Goal: Information Seeking & Learning: Understand process/instructions

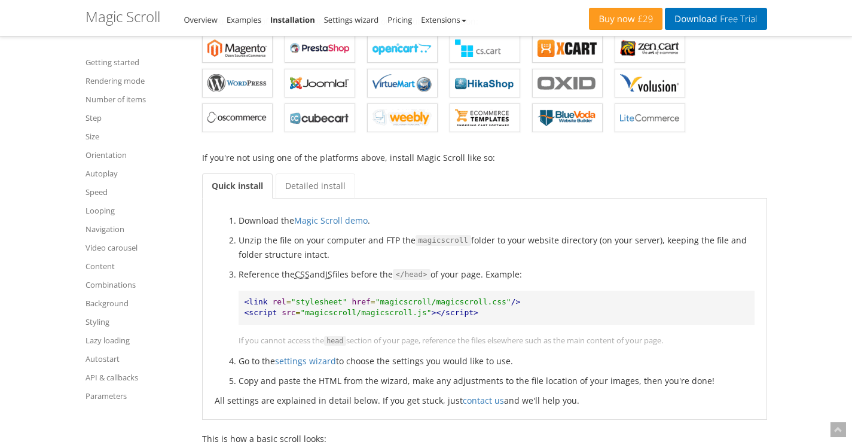
scroll to position [179, 0]
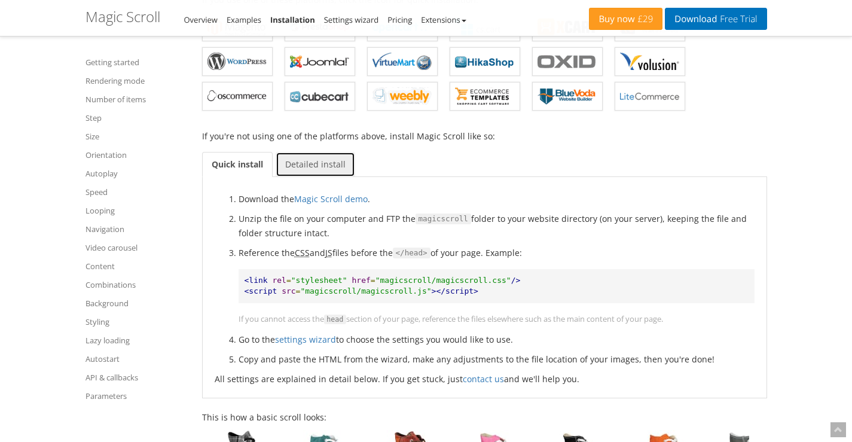
click at [310, 167] on link "Detailed install" at bounding box center [316, 164] width 80 height 25
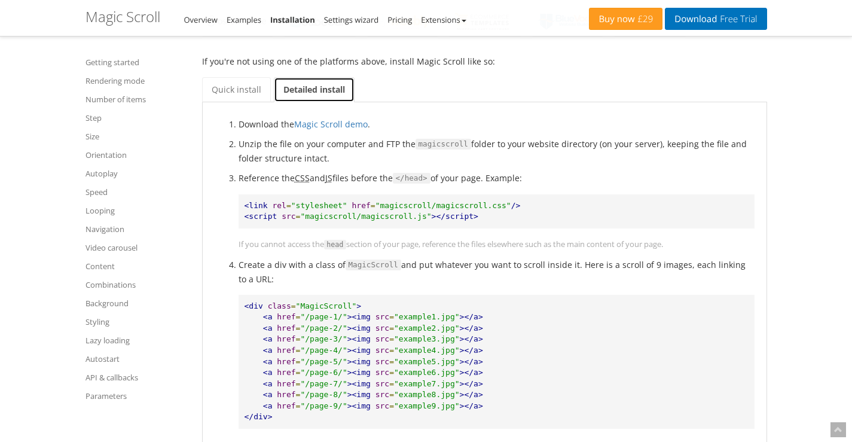
scroll to position [299, 0]
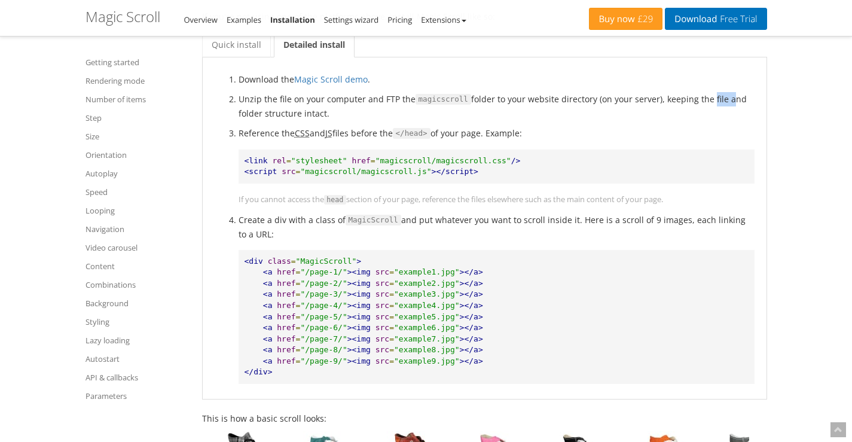
drag, startPoint x: 705, startPoint y: 96, endPoint x: 674, endPoint y: 102, distance: 31.7
click at [731, 96] on li "Unzip the file on your computer and FTP the magicscroll folder to your website …" at bounding box center [497, 106] width 516 height 28
click at [254, 132] on p "Reference the CSS and JS files before the </head> of your page. Example:" at bounding box center [497, 133] width 516 height 14
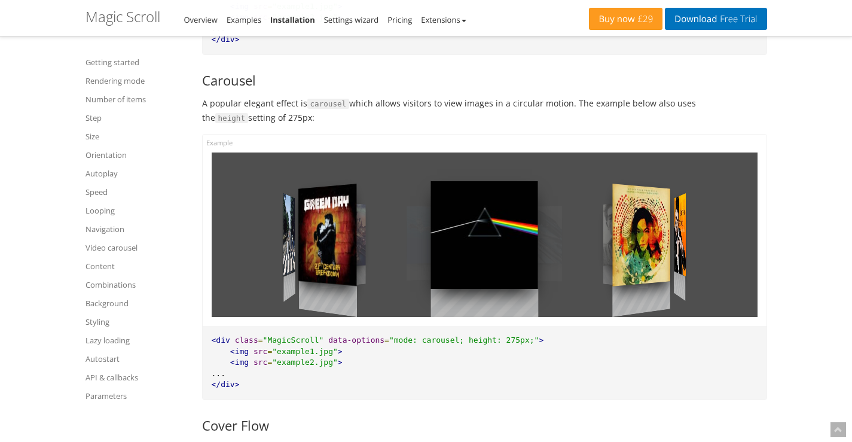
scroll to position [1137, 0]
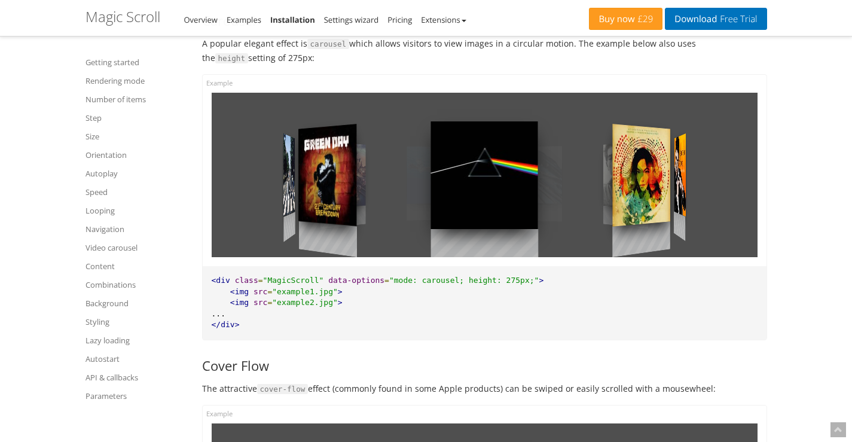
click at [669, 182] on div at bounding box center [642, 175] width 58 height 157
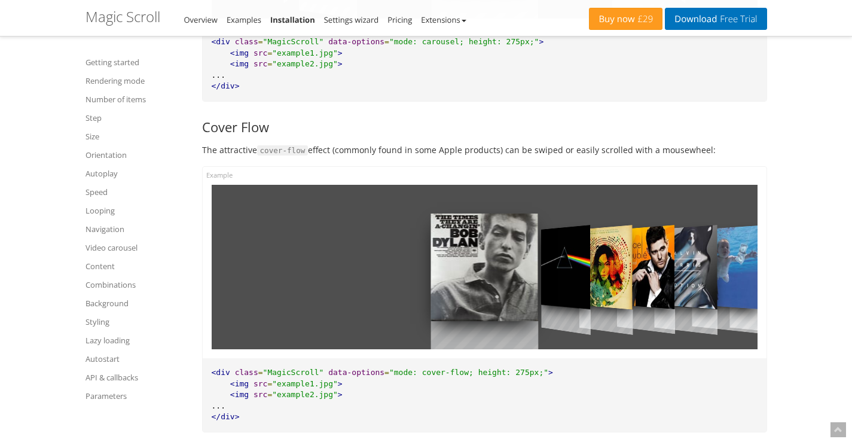
scroll to position [1376, 0]
click at [657, 281] on div at bounding box center [646, 266] width 59 height 129
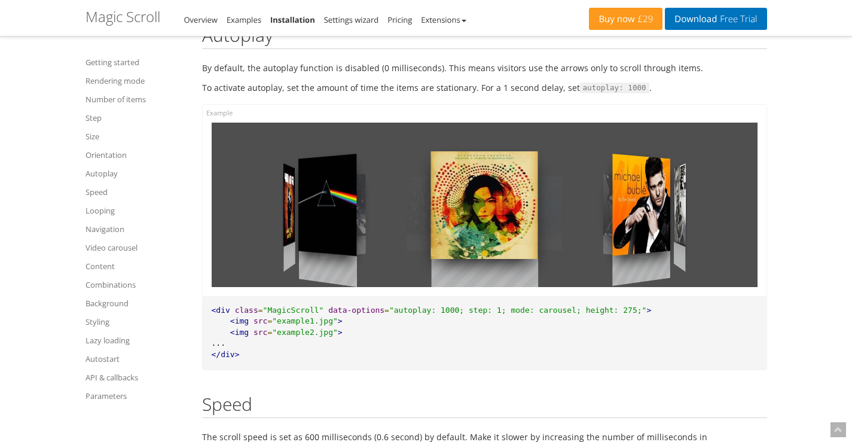
scroll to position [4247, 0]
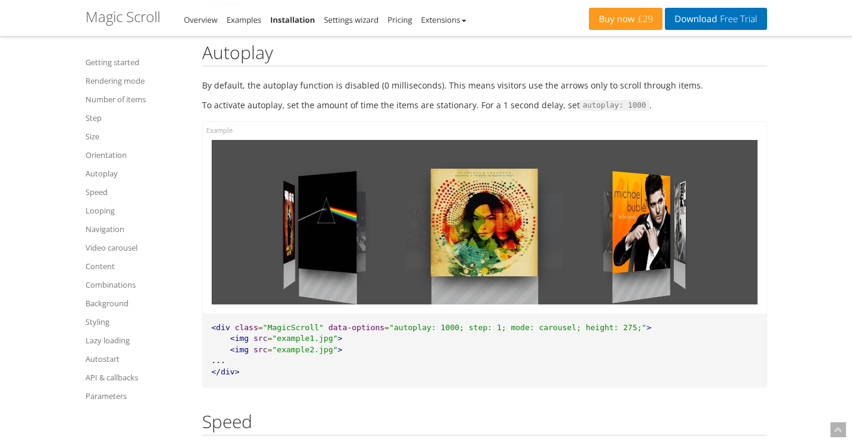
click at [465, 237] on div at bounding box center [485, 222] width 108 height 165
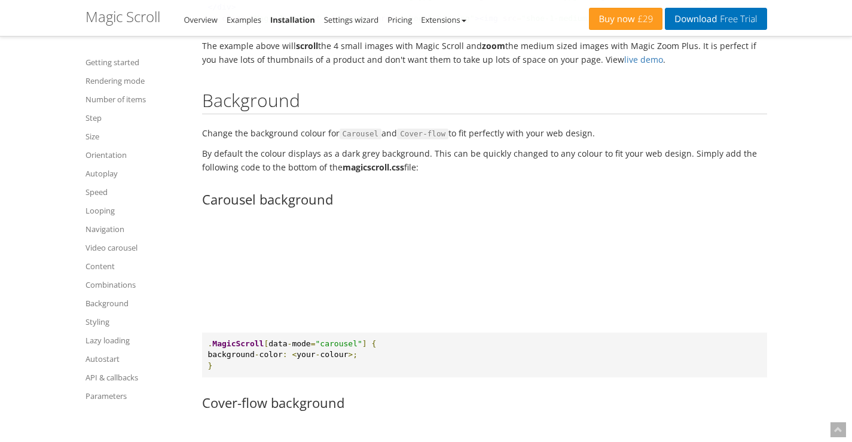
scroll to position [7598, 0]
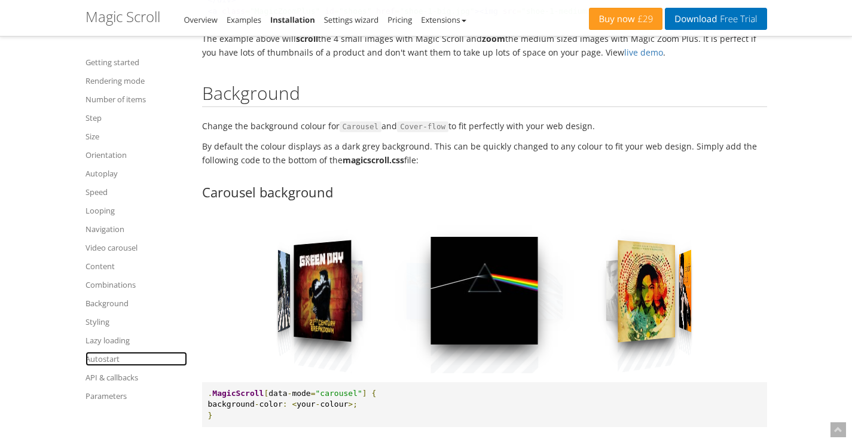
click at [112, 358] on link "Autostart" at bounding box center [137, 359] width 102 height 14
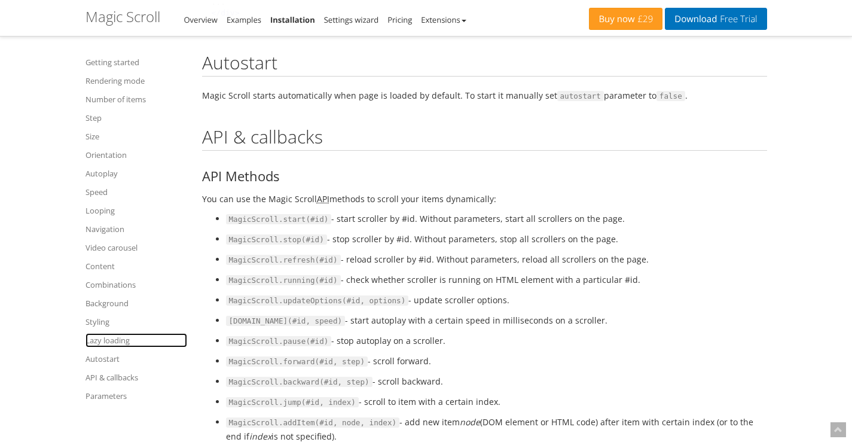
click at [107, 341] on link "Lazy loading" at bounding box center [137, 340] width 102 height 14
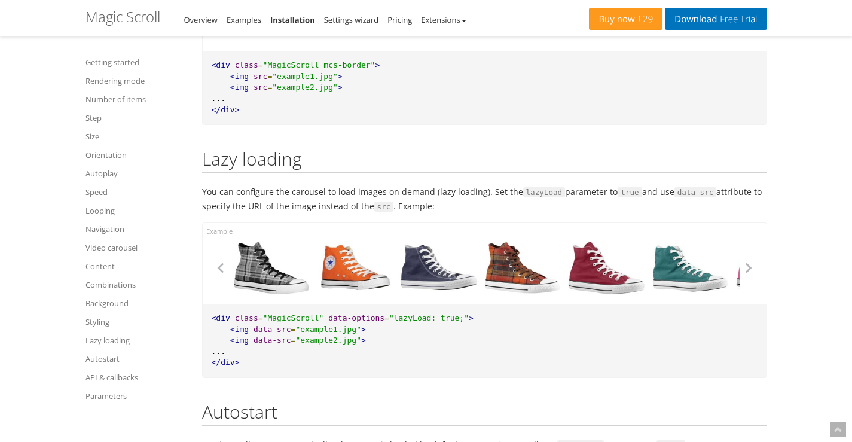
scroll to position [8558, 0]
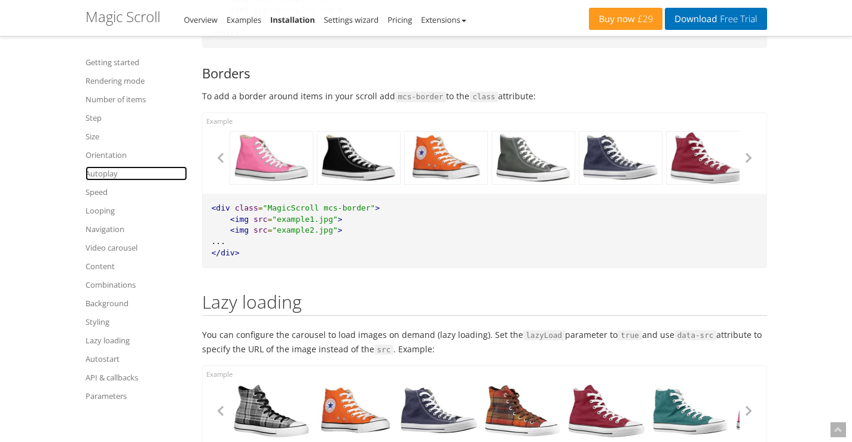
click at [101, 172] on link "Autoplay" at bounding box center [137, 173] width 102 height 14
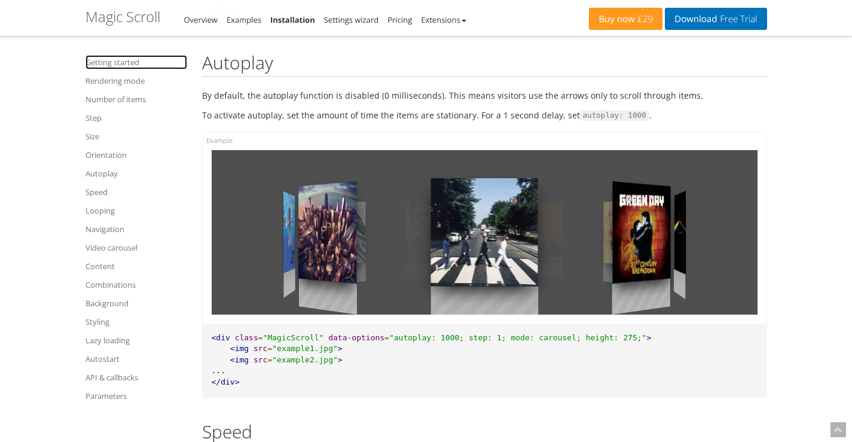
click at [117, 60] on link "Getting started" at bounding box center [137, 62] width 102 height 14
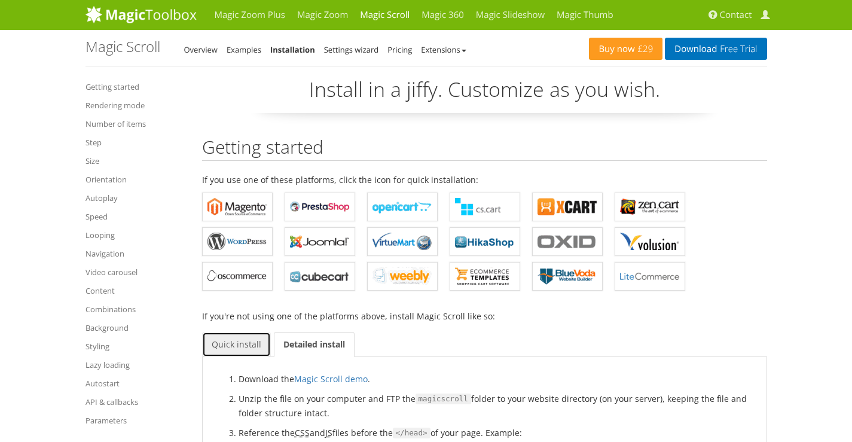
click at [246, 346] on link "Quick install" at bounding box center [236, 344] width 69 height 25
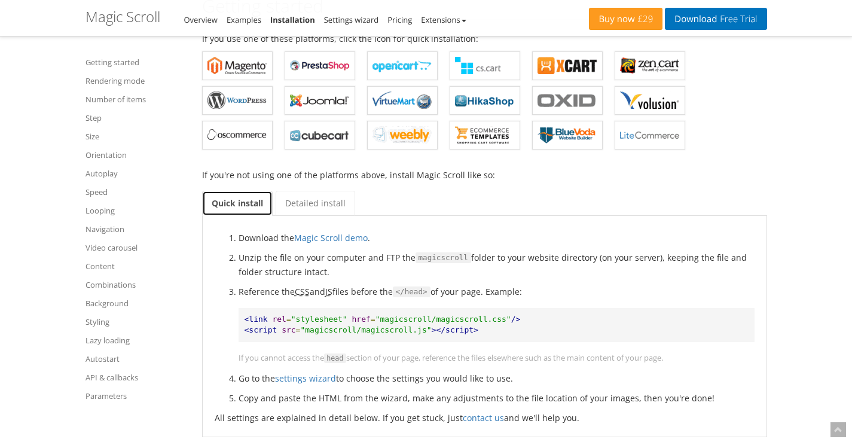
scroll to position [179, 0]
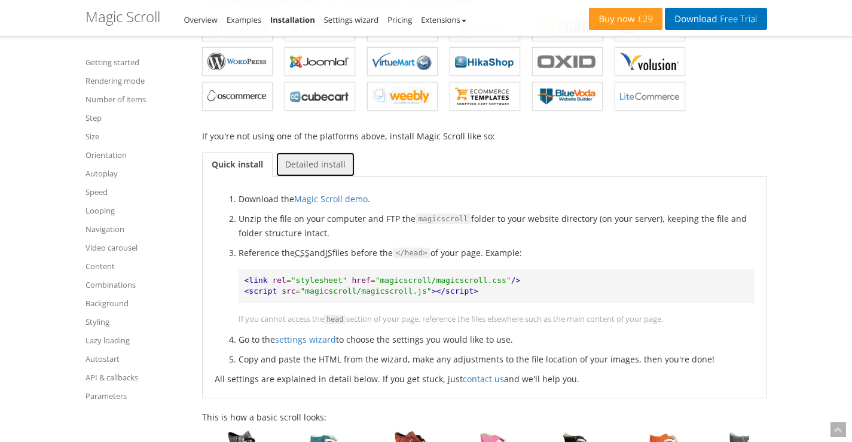
click at [294, 166] on link "Detailed install" at bounding box center [316, 164] width 80 height 25
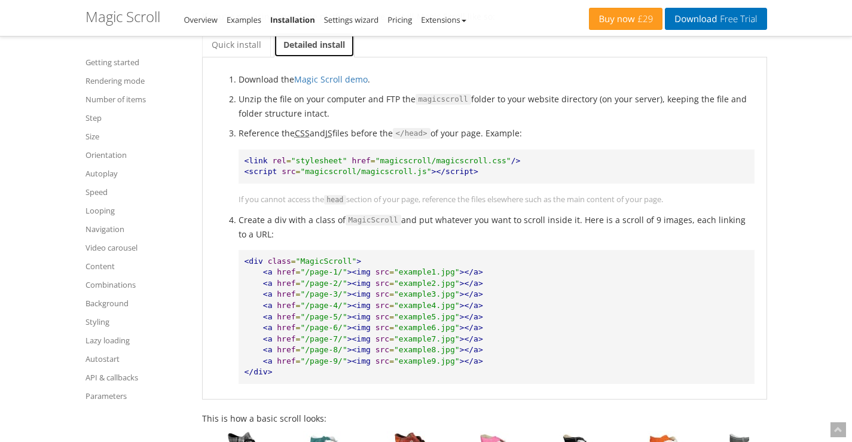
scroll to position [359, 0]
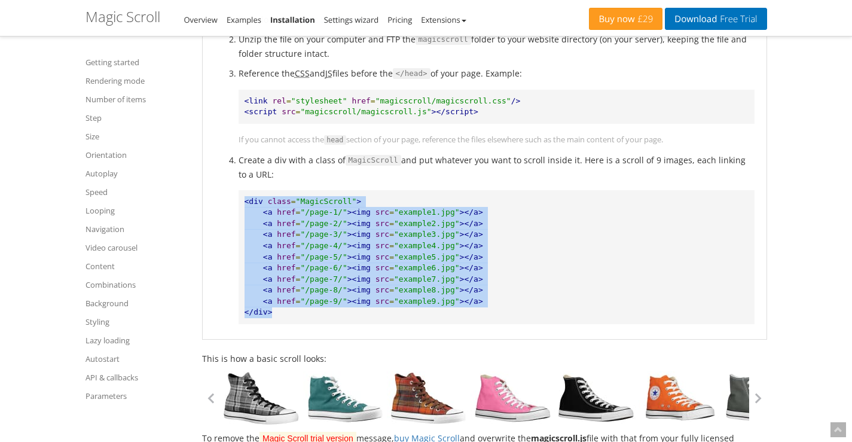
drag, startPoint x: 273, startPoint y: 312, endPoint x: 240, endPoint y: 194, distance: 122.9
click at [240, 194] on pre "<div class = "MagicScroll" > <a href = "/page-1/" ><img src = "example1.jpg" ><…" at bounding box center [497, 257] width 516 height 134
copy pre "<div class = "MagicScroll" > <a href = "/page-1/" ><img src = "example1.jpg" ><…"
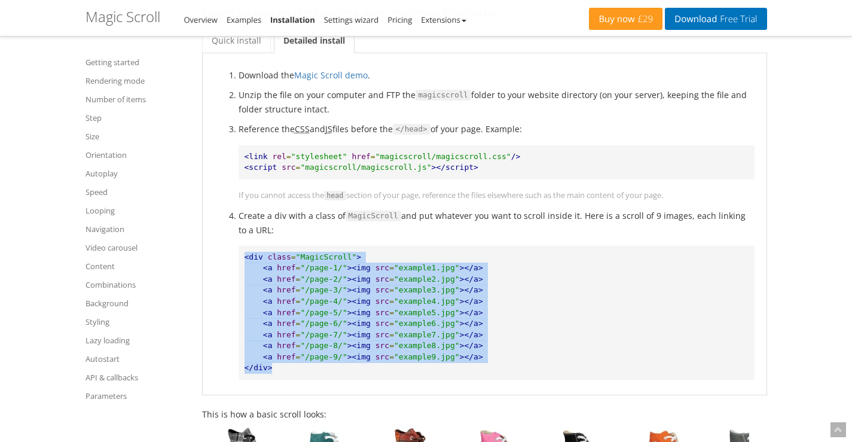
scroll to position [299, 0]
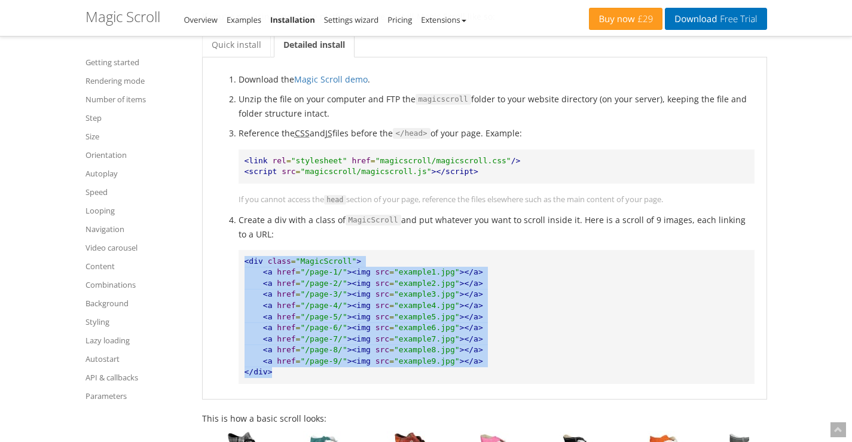
click at [366, 264] on pre "<div class = "MagicScroll" > <a href = "/page-1/" ><img src = "example1.jpg" ><…" at bounding box center [497, 317] width 516 height 134
drag, startPoint x: 245, startPoint y: 261, endPoint x: 280, endPoint y: 369, distance: 113.3
click at [280, 369] on pre "<div class = "MagicScroll" > <a href = "/page-1/" ><img src = "example1.jpg" ><…" at bounding box center [497, 317] width 516 height 134
copy pre "<div class = "MagicScroll" > <a href = "/page-1/" ><img src = "example1.jpg" ><…"
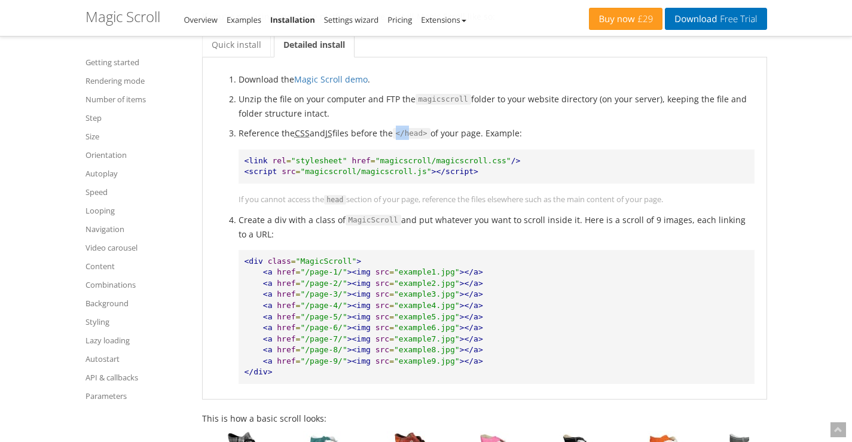
drag, startPoint x: 398, startPoint y: 135, endPoint x: 416, endPoint y: 136, distance: 17.4
click at [414, 136] on code "</head>" at bounding box center [412, 133] width 38 height 11
click at [553, 137] on p "Reference the CSS and JS files before the </head> of your page. Example:" at bounding box center [497, 133] width 516 height 14
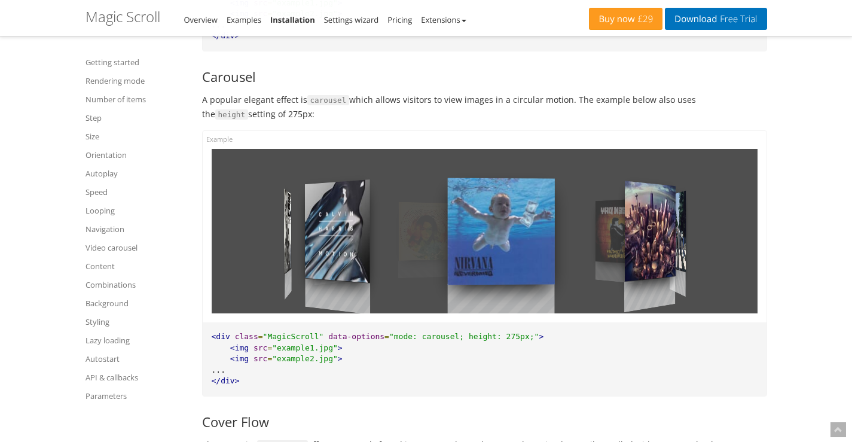
scroll to position [1077, 0]
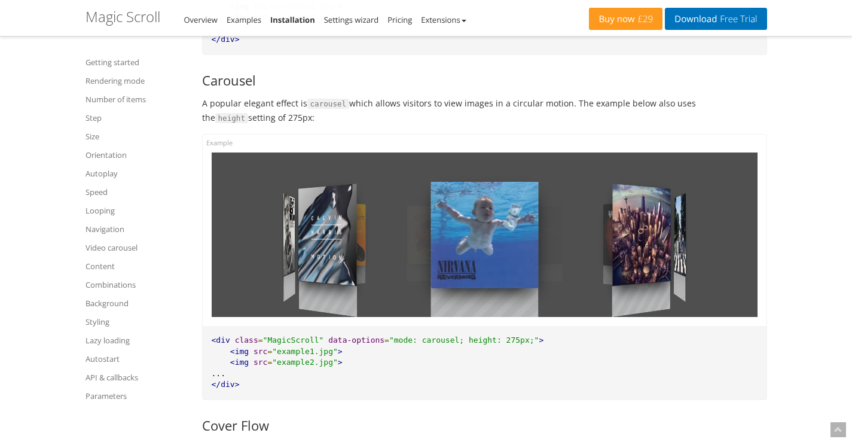
click at [300, 14] on link "Installation" at bounding box center [292, 19] width 45 height 11
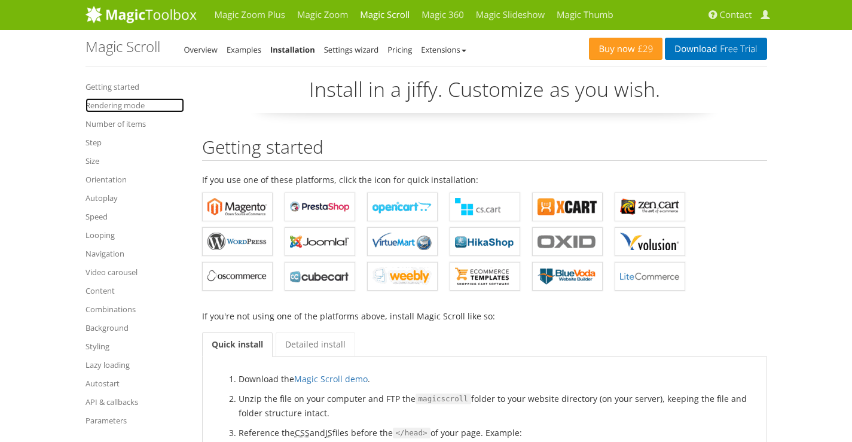
click at [114, 109] on link "Rendering mode" at bounding box center [135, 105] width 99 height 14
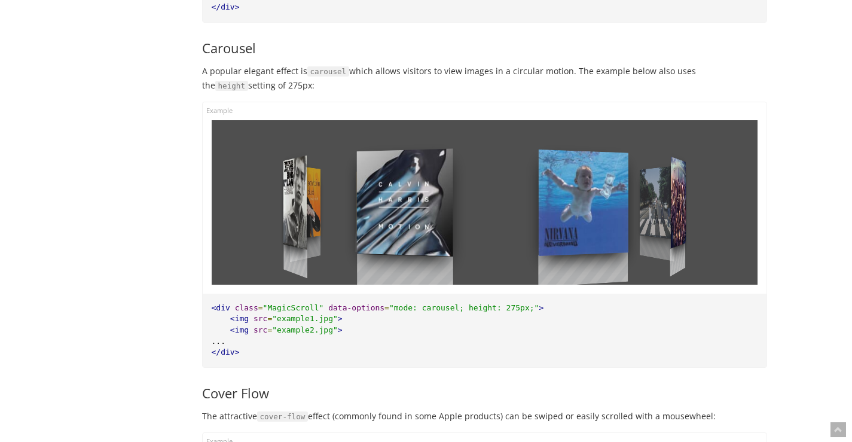
scroll to position [1288, 0]
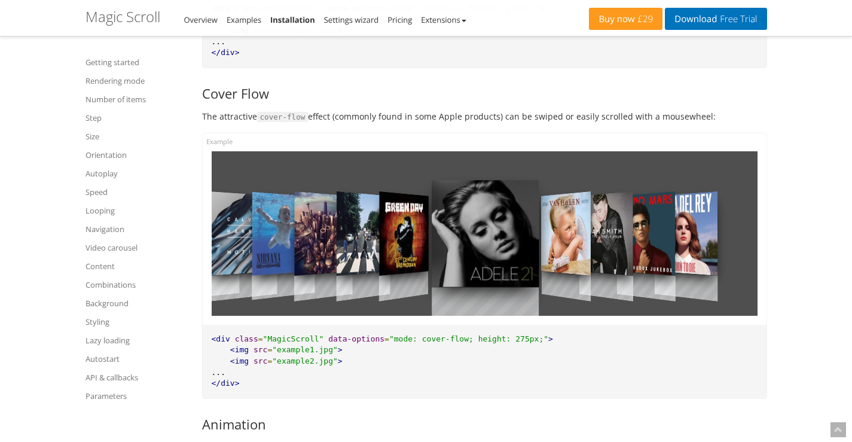
click at [407, 242] on div at bounding box center [403, 233] width 49 height 129
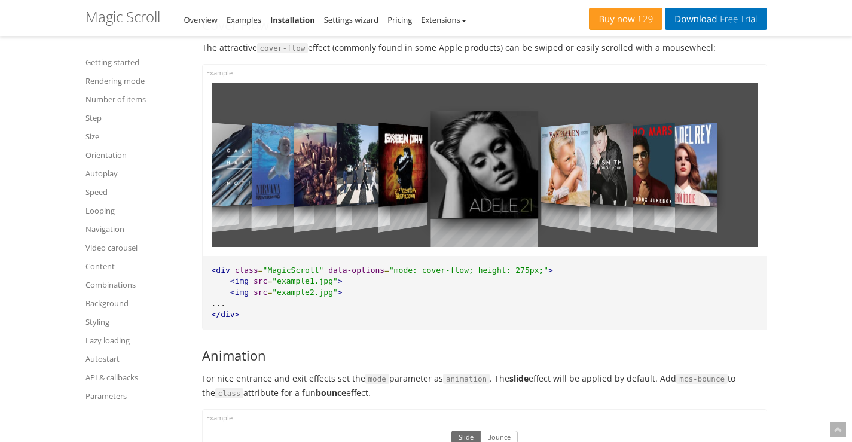
scroll to position [1348, 0]
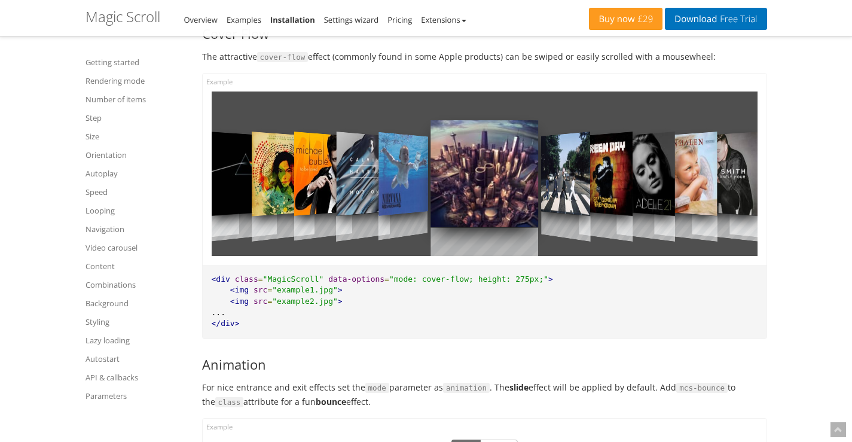
click at [443, 241] on div at bounding box center [485, 174] width 108 height 165
click at [382, 110] on div at bounding box center [403, 173] width 49 height 129
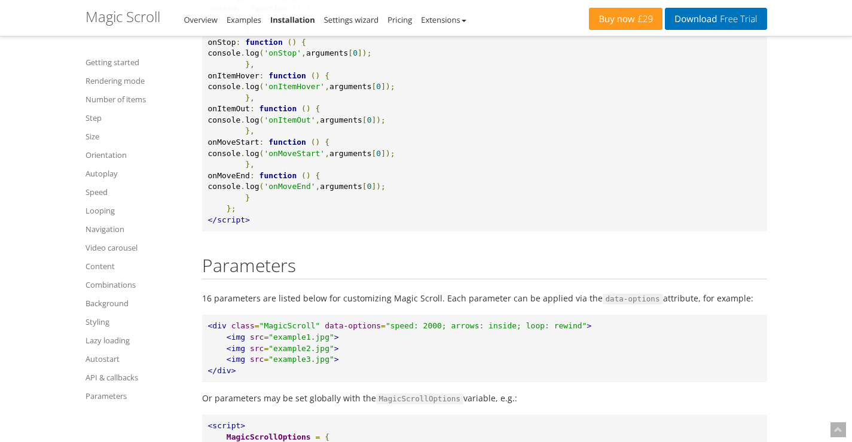
scroll to position [9378, 0]
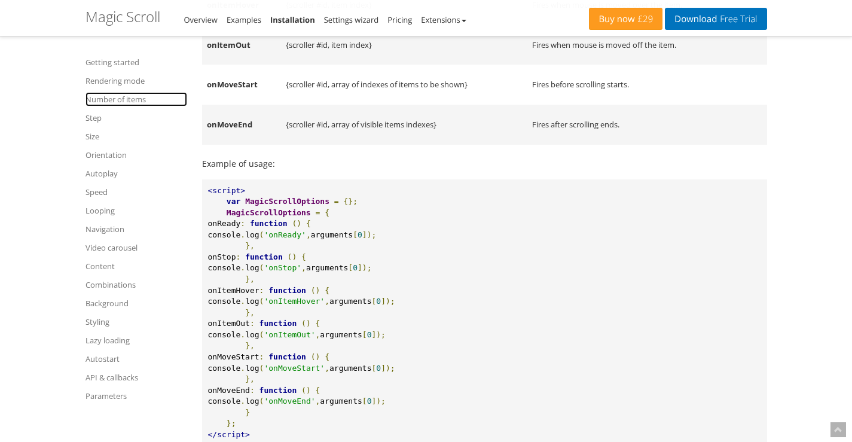
click at [127, 105] on link "Number of items" at bounding box center [137, 99] width 102 height 14
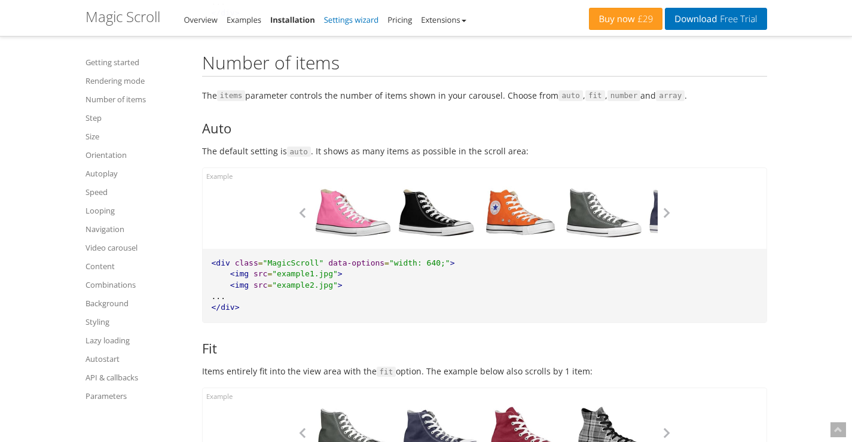
click at [350, 22] on link "Settings wizard" at bounding box center [351, 19] width 55 height 11
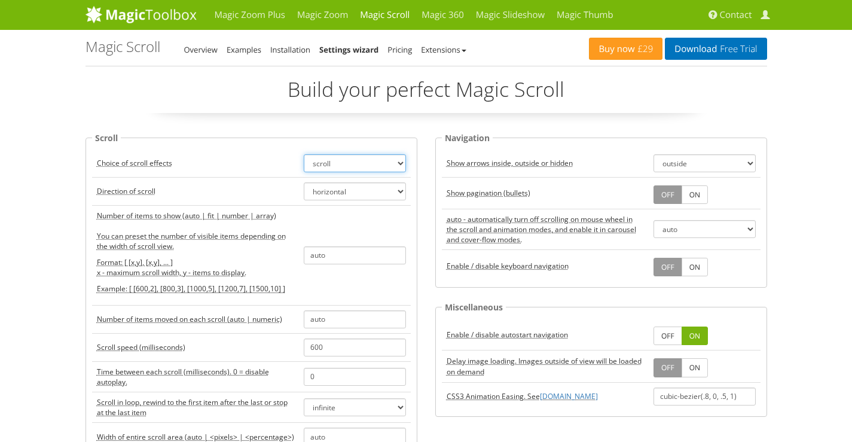
click at [388, 163] on select "scroll carousel cover-flow animation" at bounding box center [355, 163] width 102 height 18
click at [304, 154] on select "scroll carousel cover-flow animation" at bounding box center [355, 163] width 102 height 18
click at [400, 162] on select "scroll carousel cover-flow animation" at bounding box center [355, 163] width 102 height 18
click at [304, 154] on select "scroll carousel cover-flow animation" at bounding box center [355, 163] width 102 height 18
click at [402, 191] on select "horizontal vertical" at bounding box center [355, 191] width 102 height 18
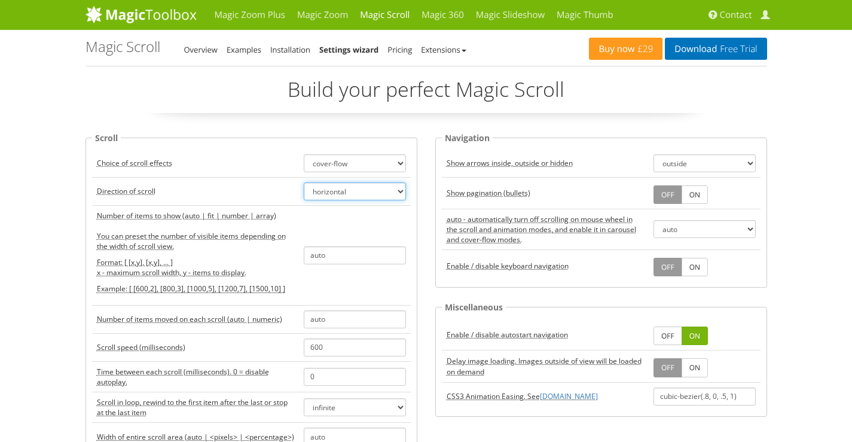
click at [401, 191] on select "horizontal vertical" at bounding box center [355, 191] width 102 height 18
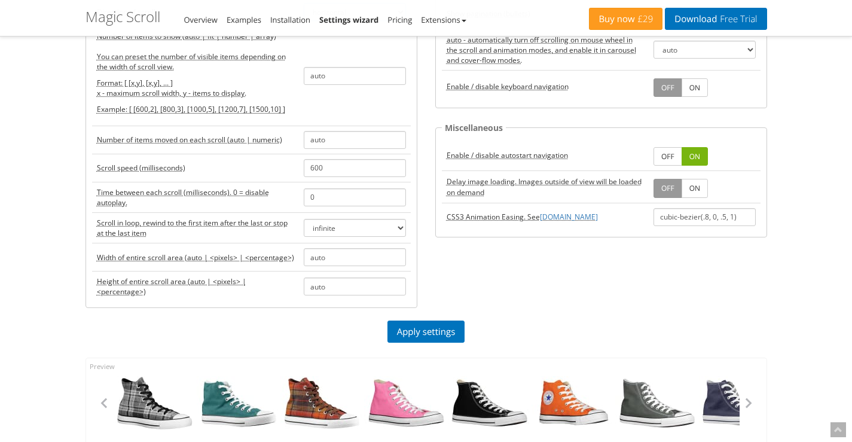
scroll to position [179, 0]
click at [419, 327] on link "Apply settings" at bounding box center [427, 331] width 78 height 22
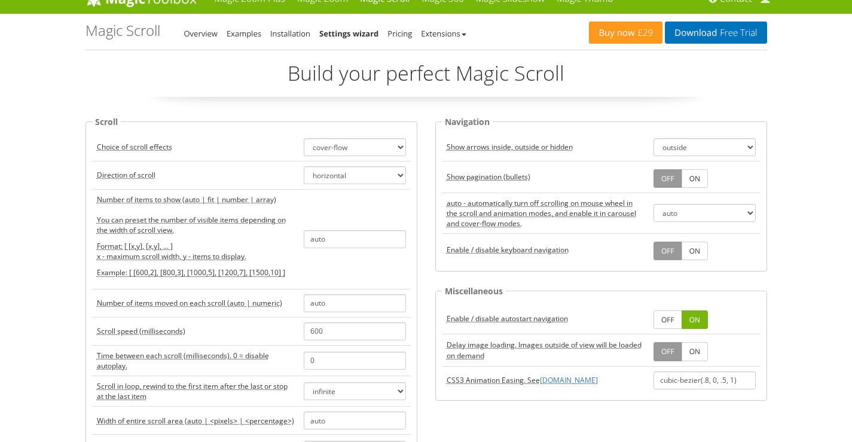
scroll to position [0, 0]
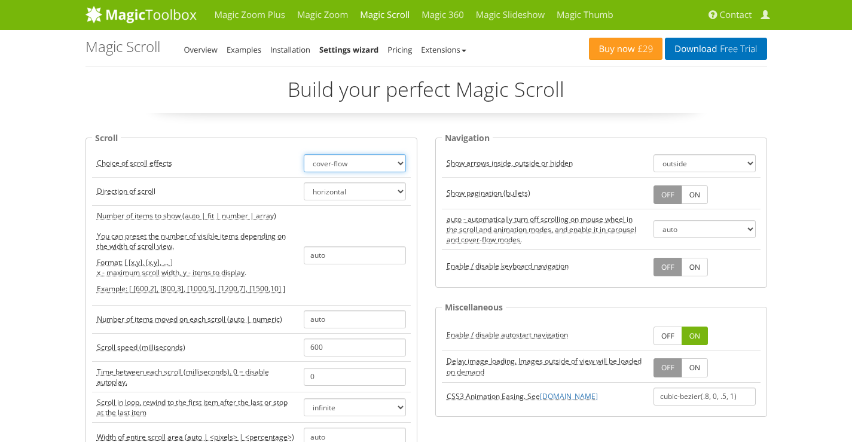
click at [391, 161] on select "scroll carousel cover-flow animation" at bounding box center [355, 163] width 102 height 18
click at [304, 154] on select "scroll carousel cover-flow animation" at bounding box center [355, 163] width 102 height 18
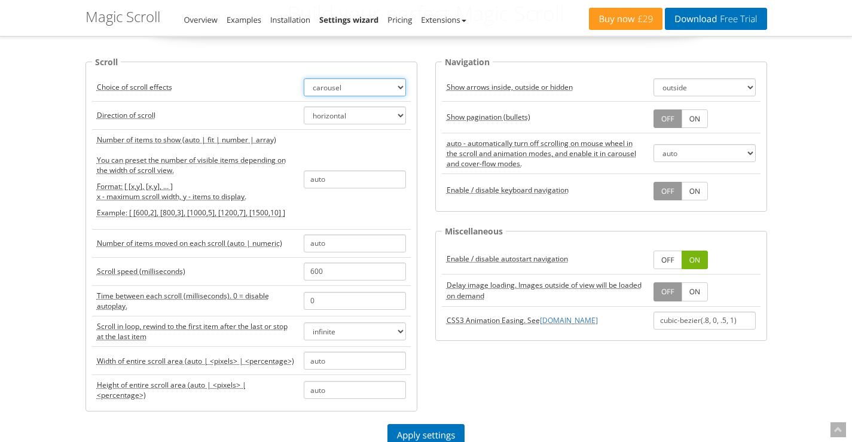
scroll to position [299, 0]
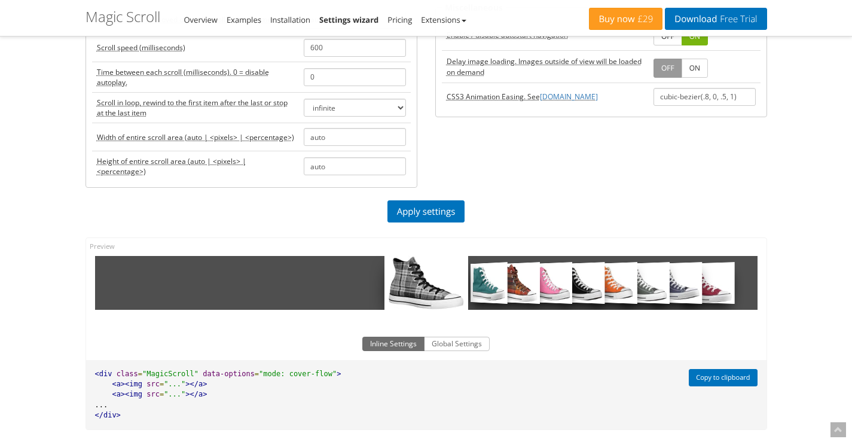
click at [438, 225] on div "Apply settings" at bounding box center [427, 214] width 700 height 28
click at [437, 219] on link "Apply settings" at bounding box center [427, 211] width 78 height 22
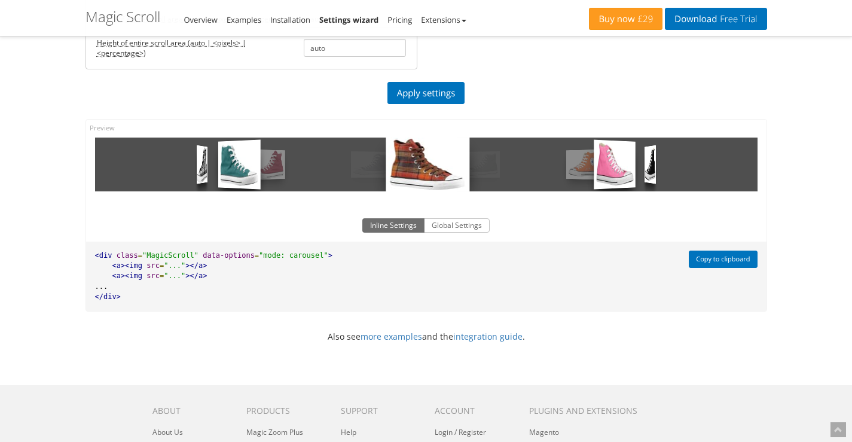
scroll to position [419, 0]
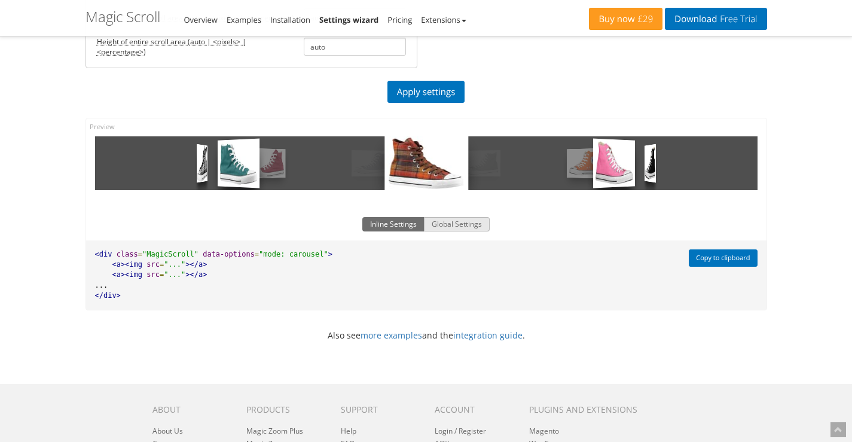
click at [451, 225] on button "Global Settings" at bounding box center [457, 224] width 66 height 14
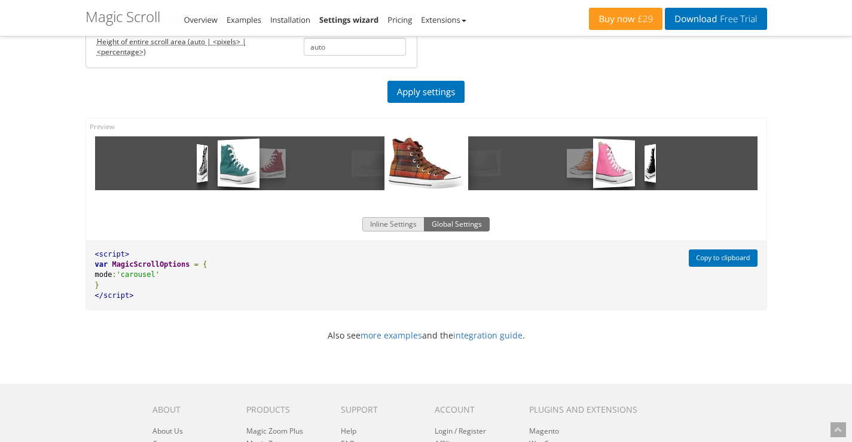
click at [403, 225] on button "Inline Settings" at bounding box center [394, 224] width 62 height 14
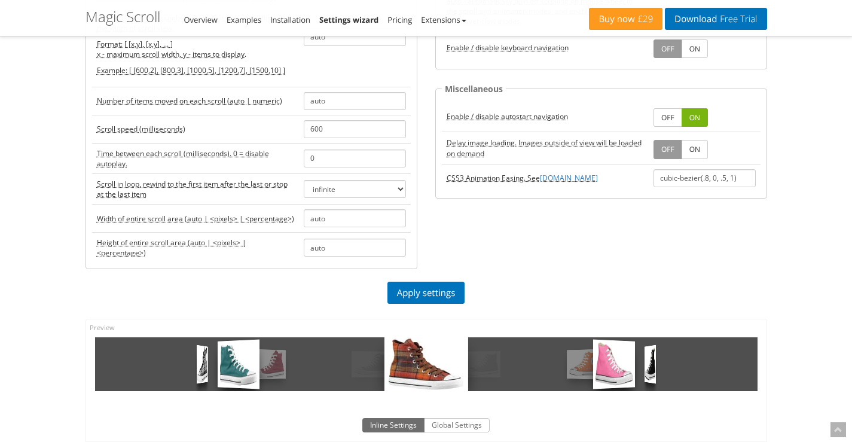
scroll to position [239, 0]
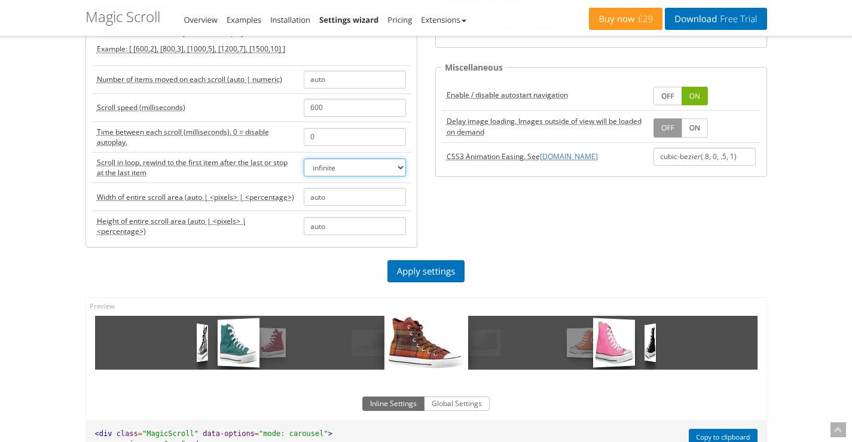
click at [400, 173] on select "infinite rewind off" at bounding box center [355, 168] width 102 height 18
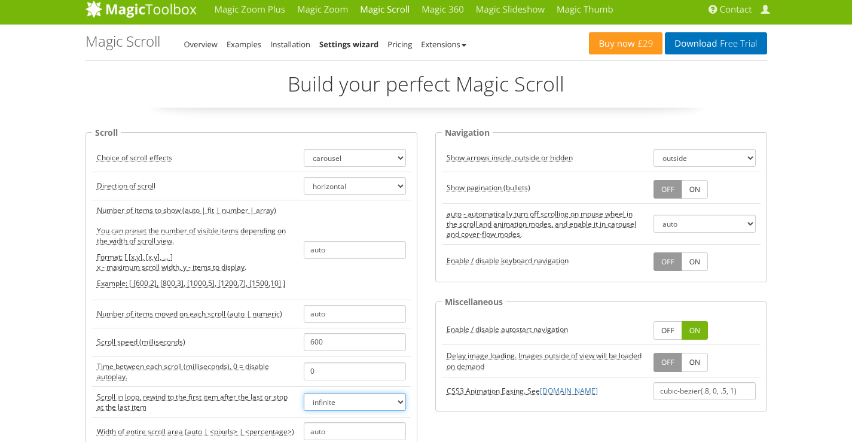
scroll to position [0, 0]
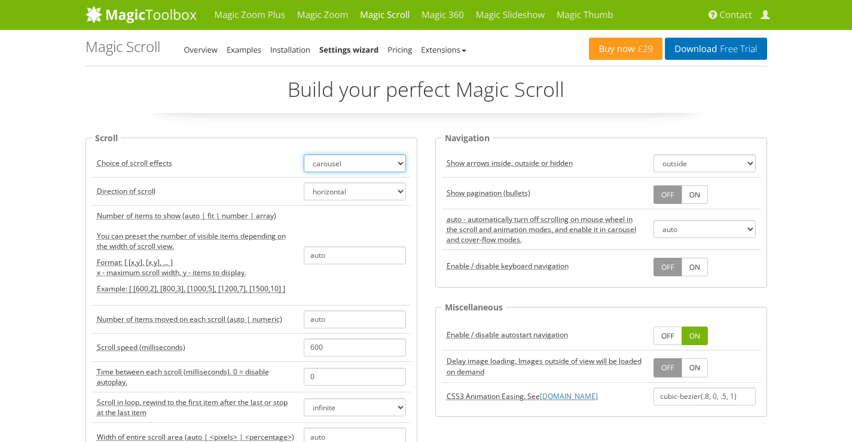
click at [394, 165] on select "scroll carousel cover-flow animation" at bounding box center [355, 163] width 102 height 18
select select "cover-flow"
click at [304, 154] on select "scroll carousel cover-flow animation" at bounding box center [355, 163] width 102 height 18
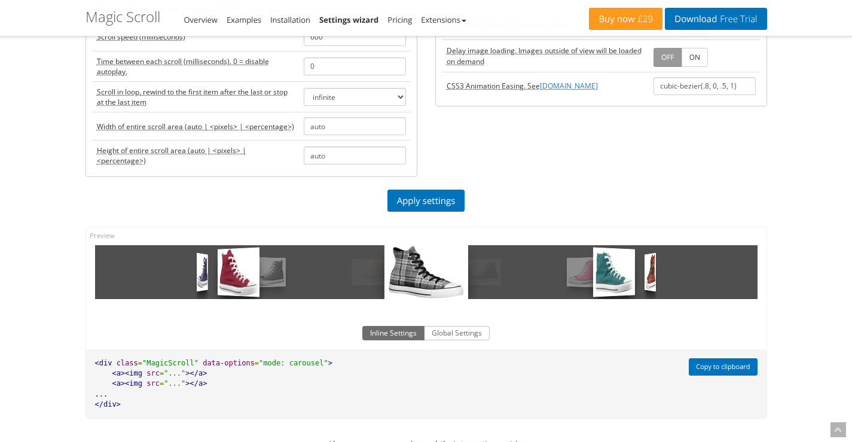
scroll to position [419, 0]
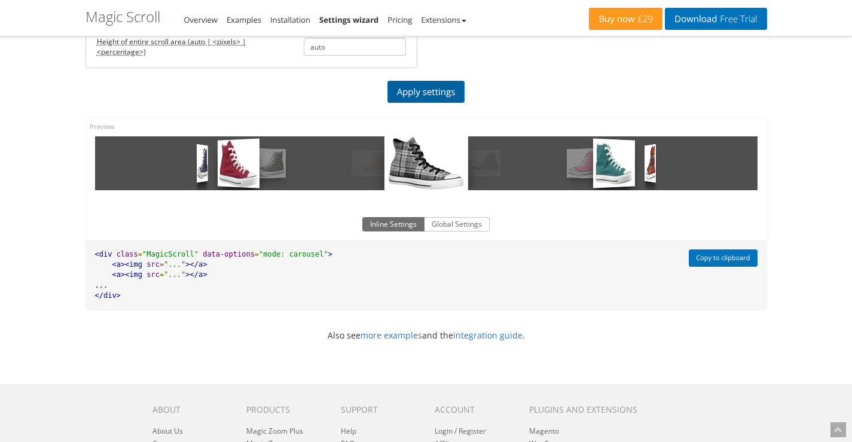
click at [446, 98] on link "Apply settings" at bounding box center [427, 92] width 78 height 22
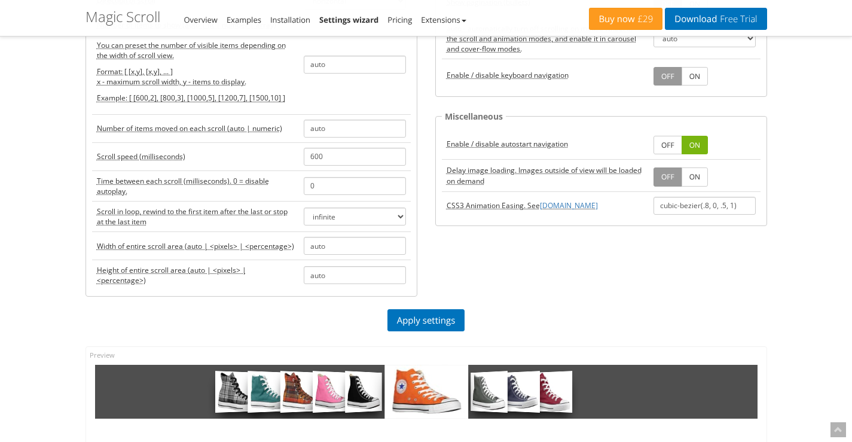
scroll to position [179, 0]
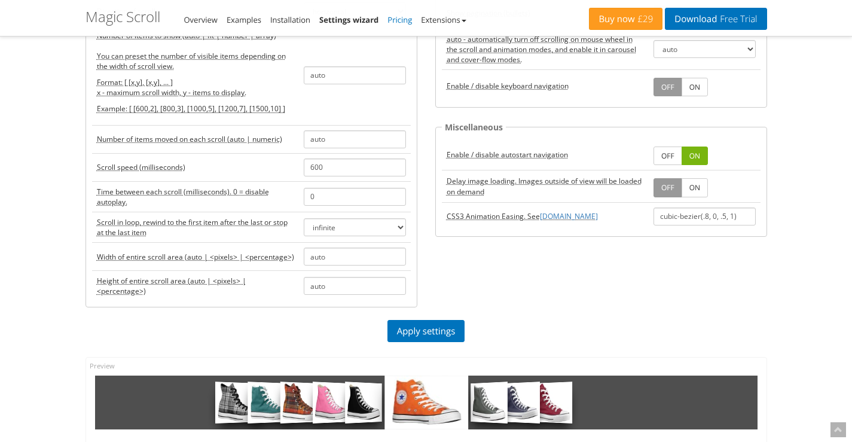
click at [407, 23] on link "Pricing" at bounding box center [400, 19] width 25 height 11
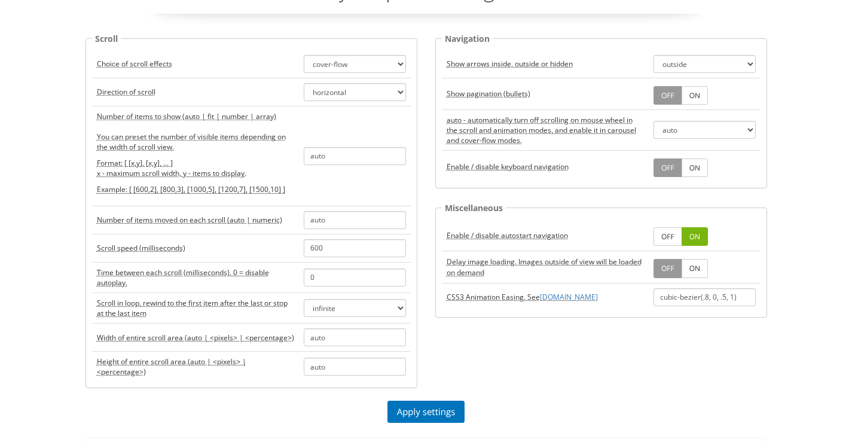
scroll to position [0, 0]
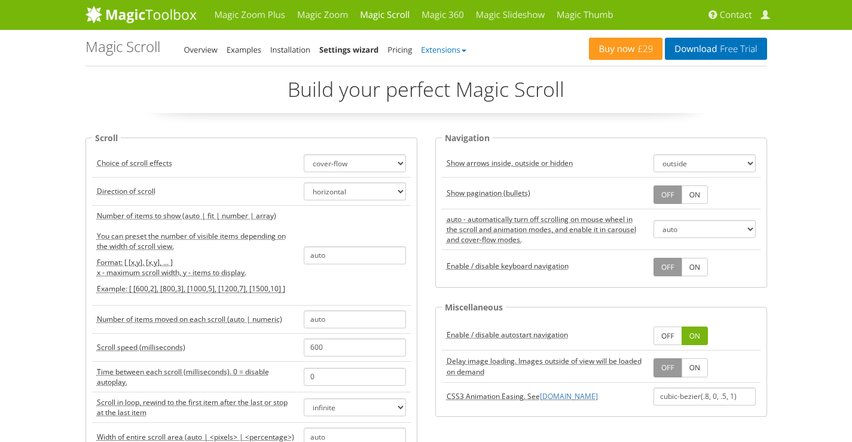
click at [452, 51] on link "Extensions" at bounding box center [443, 49] width 45 height 11
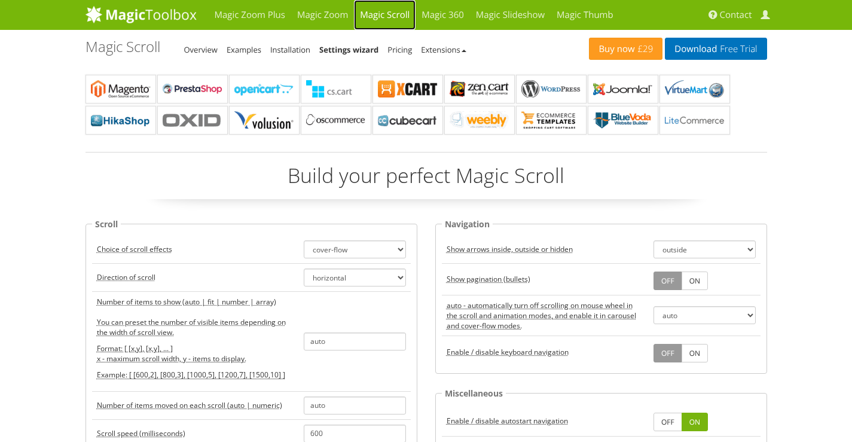
click at [404, 11] on link "Magic Scroll" at bounding box center [385, 15] width 62 height 30
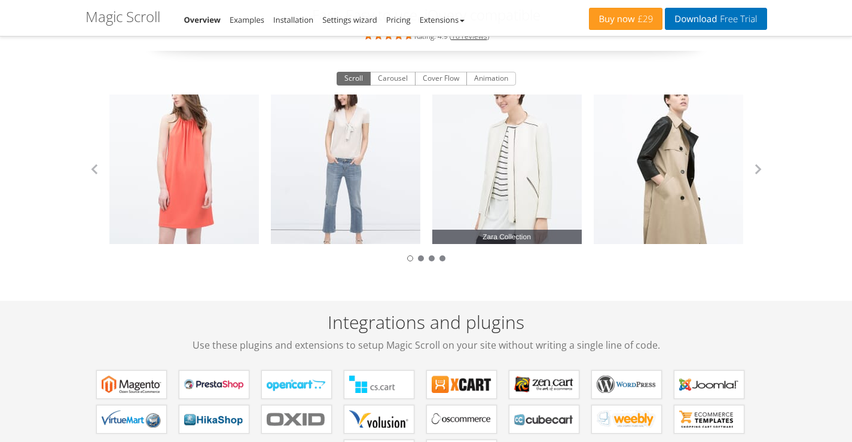
scroll to position [60, 0]
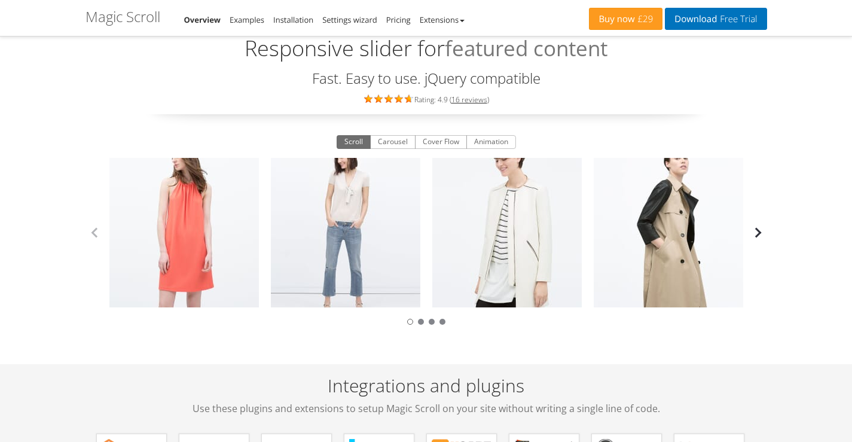
click at [759, 227] on button "button" at bounding box center [759, 233] width 18 height 18
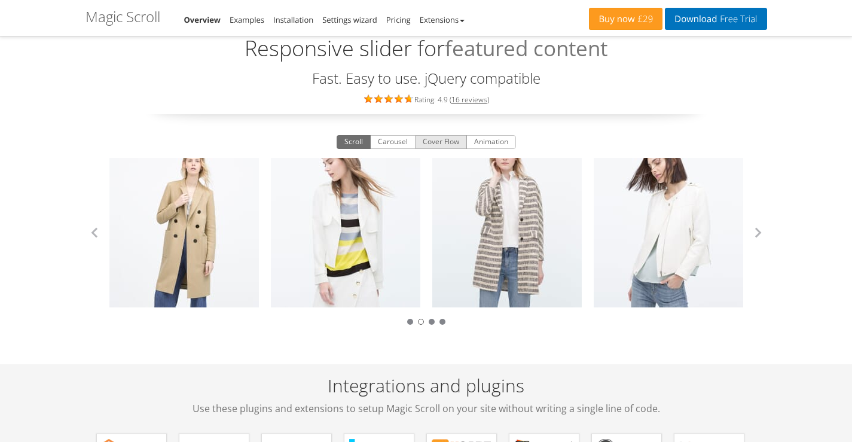
click at [437, 144] on button "Cover Flow" at bounding box center [441, 142] width 52 height 14
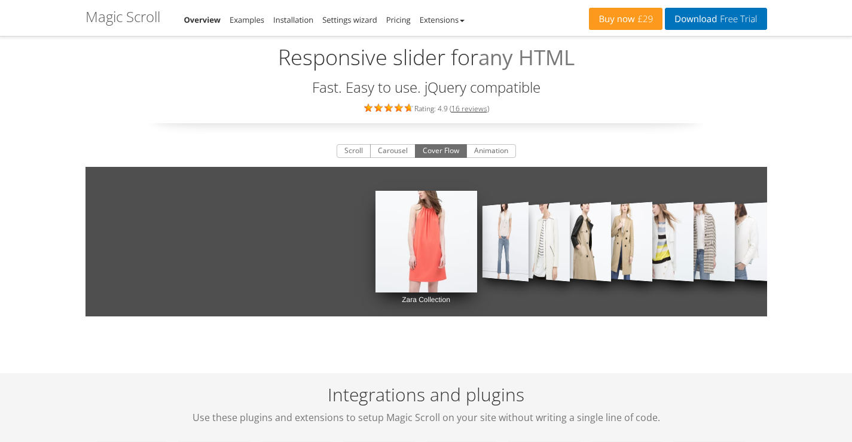
scroll to position [0, 0]
